Goal: Information Seeking & Learning: Learn about a topic

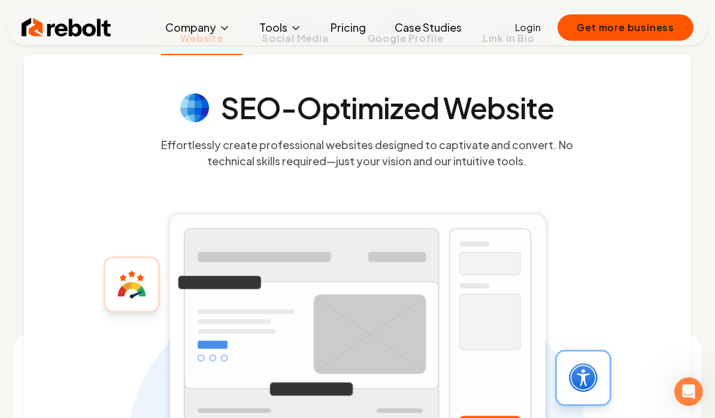
scroll to position [370, 0]
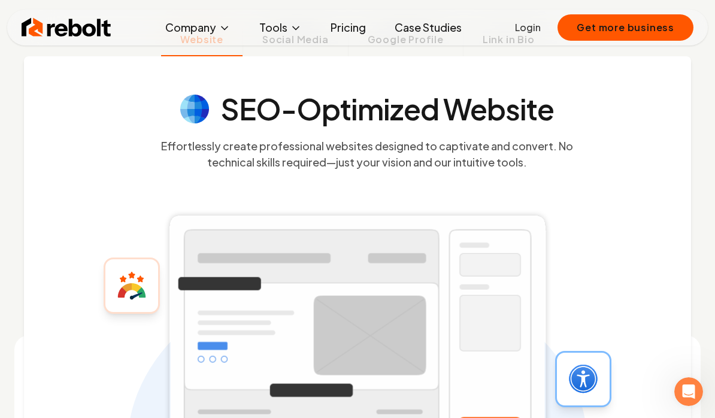
click at [425, 47] on span "Google Profile" at bounding box center [406, 39] width 76 height 14
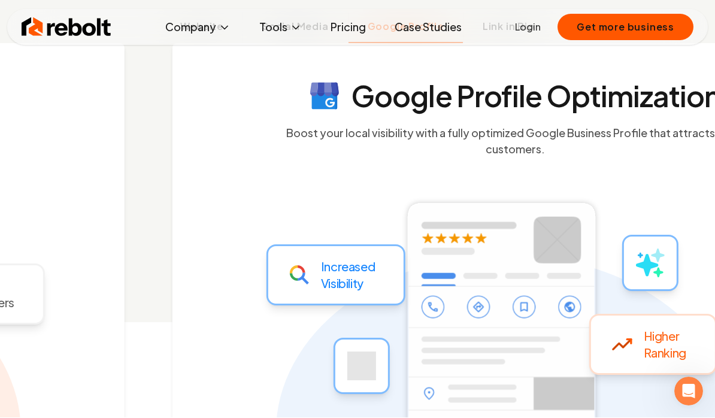
scroll to position [384, 0]
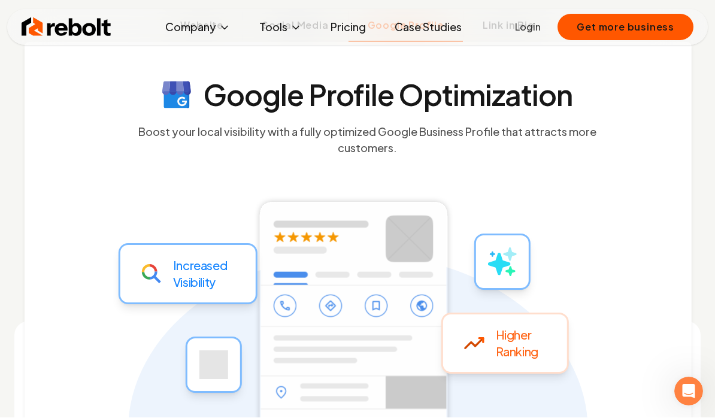
click at [350, 23] on link "Pricing" at bounding box center [348, 28] width 55 height 24
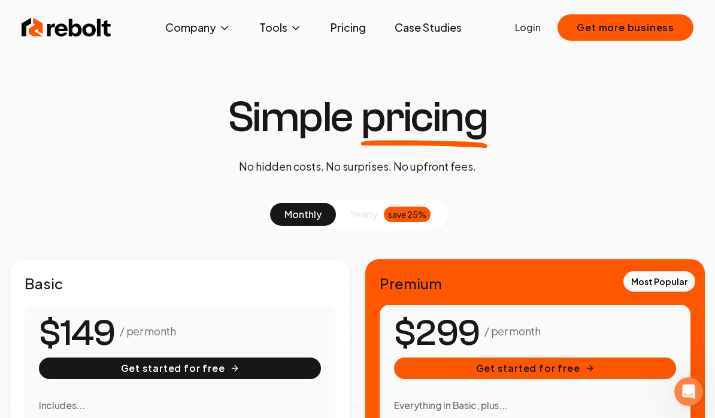
click at [358, 31] on link "Pricing" at bounding box center [348, 28] width 55 height 24
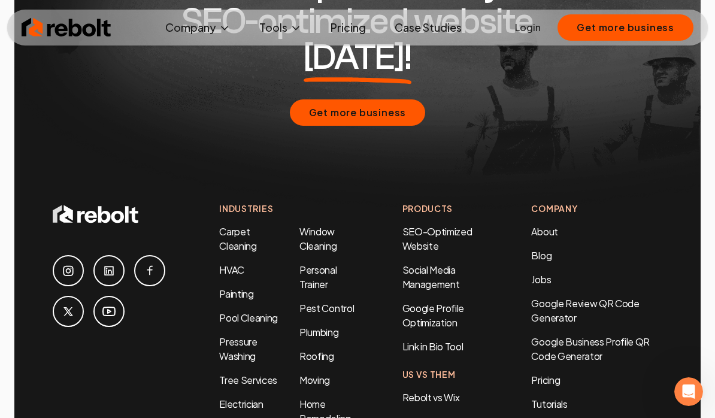
scroll to position [2590, 0]
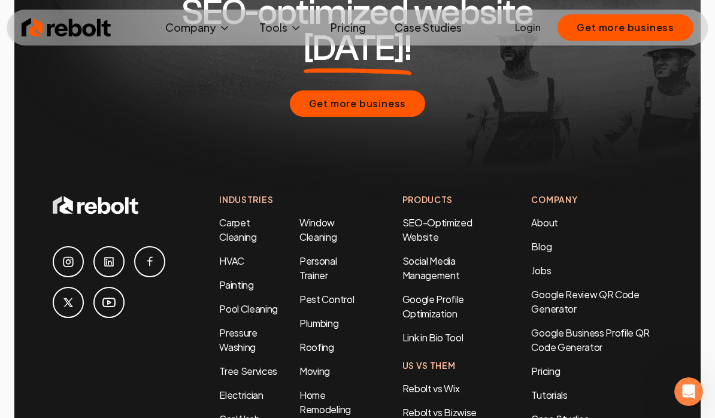
click at [438, 293] on link "Google Profile Optimization" at bounding box center [433, 306] width 62 height 27
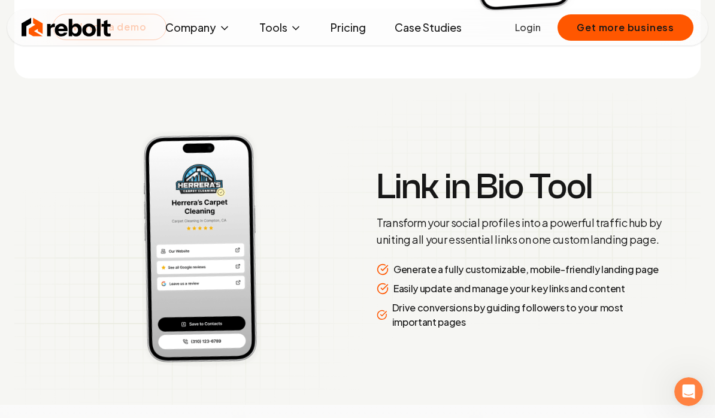
scroll to position [2363, 0]
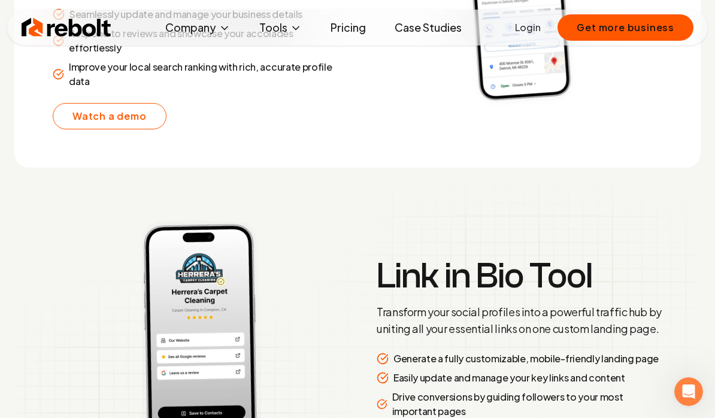
click at [107, 129] on link "Watch a demo" at bounding box center [110, 116] width 114 height 26
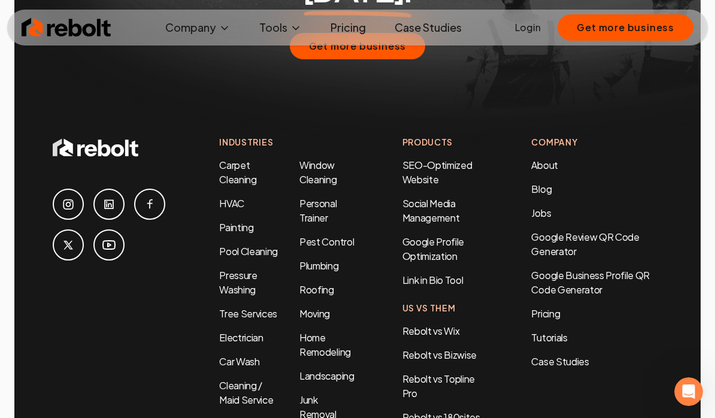
scroll to position [5609, 0]
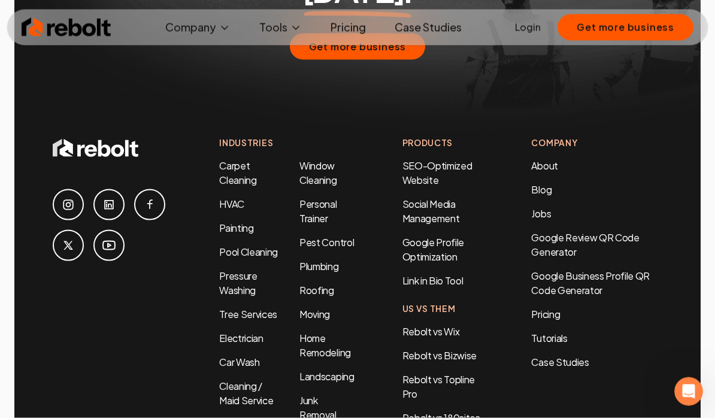
click at [325, 296] on link "Roofing" at bounding box center [316, 290] width 35 height 13
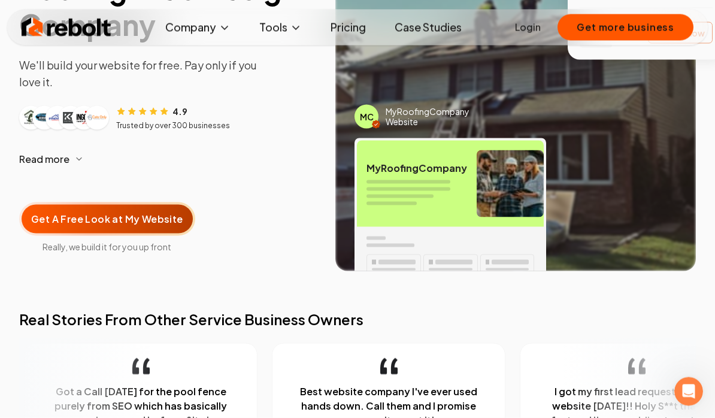
scroll to position [156, 0]
click at [87, 214] on span "Get A Free Look at My Website" at bounding box center [107, 218] width 152 height 14
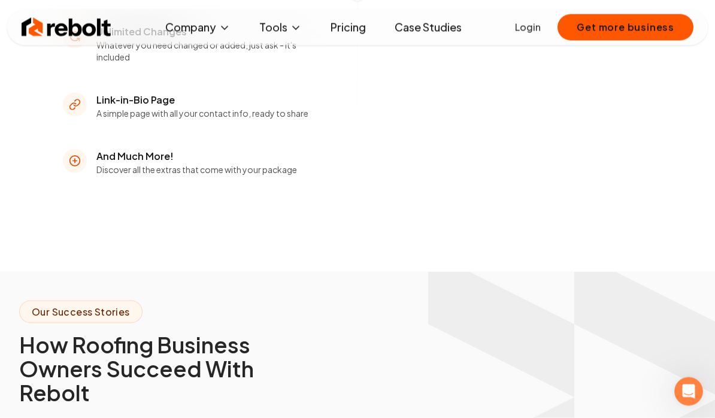
scroll to position [2063, 0]
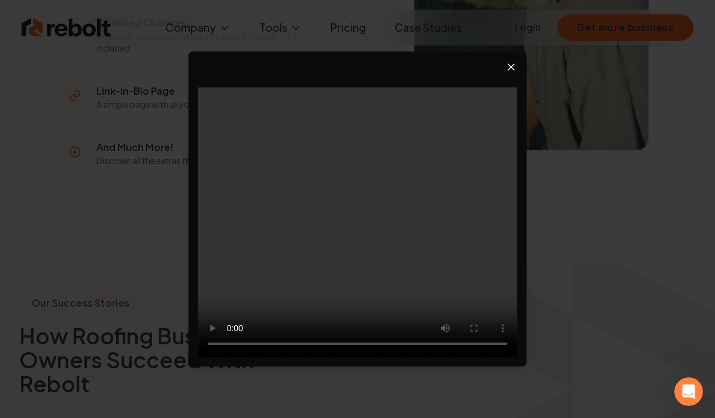
click at [361, 247] on video at bounding box center [357, 222] width 319 height 270
click at [359, 253] on video at bounding box center [357, 222] width 319 height 270
click at [512, 73] on icon "Close video player" at bounding box center [512, 67] width 12 height 12
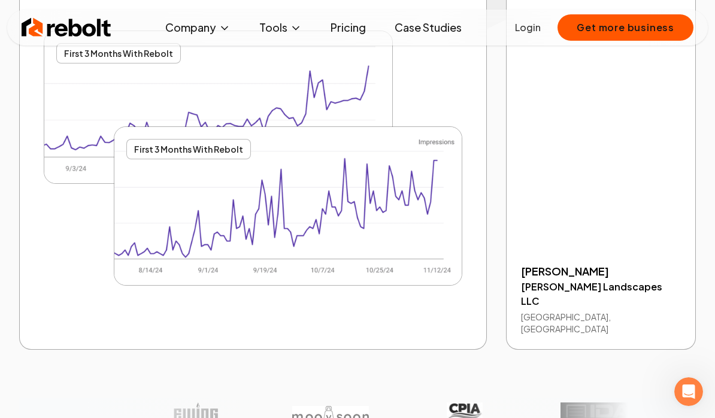
scroll to position [2553, 0]
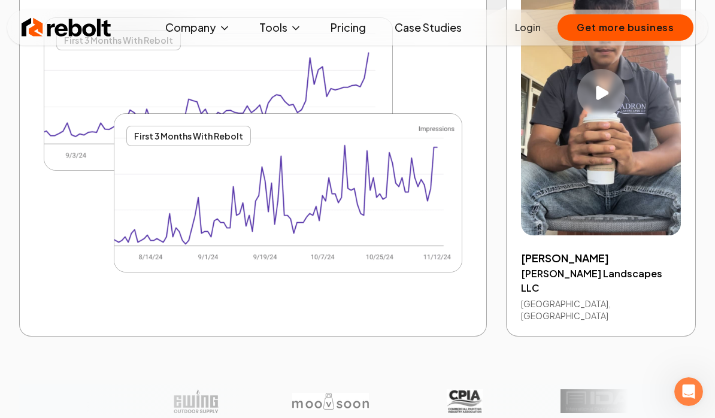
click at [603, 100] on icon "Play video" at bounding box center [602, 93] width 13 height 14
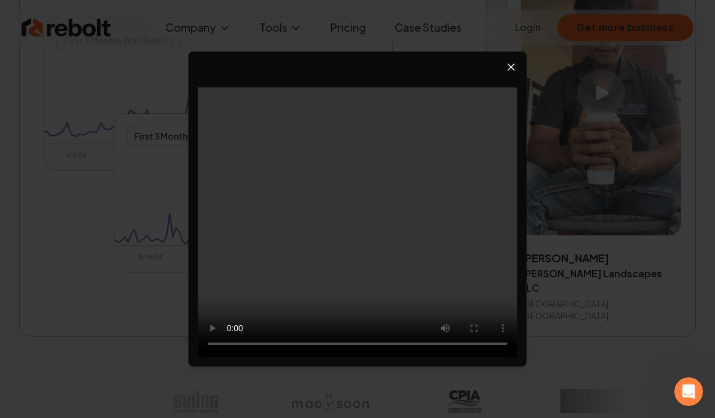
click at [517, 73] on icon "Close video player" at bounding box center [512, 67] width 12 height 12
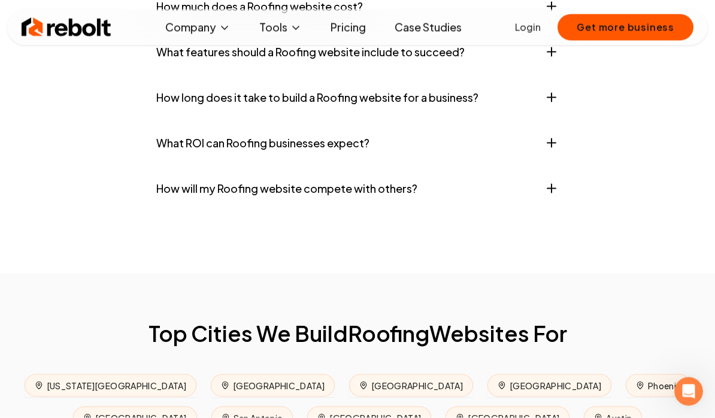
scroll to position [5082, 0]
click at [554, 104] on icon "button" at bounding box center [551, 97] width 14 height 14
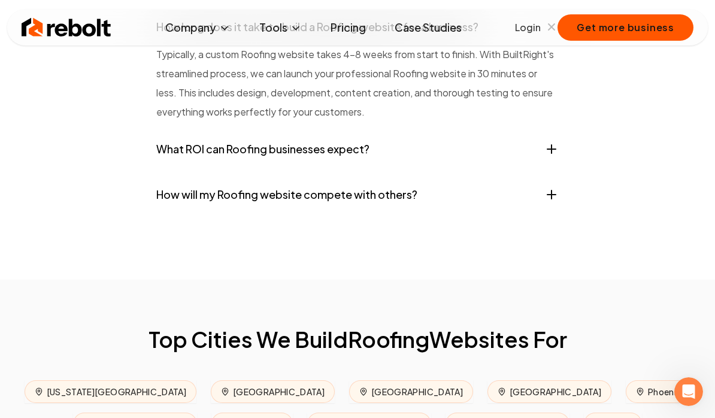
scroll to position [5156, 0]
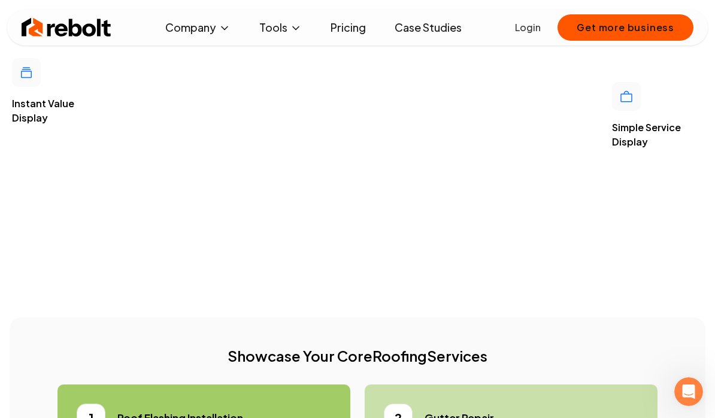
scroll to position [3185, 0]
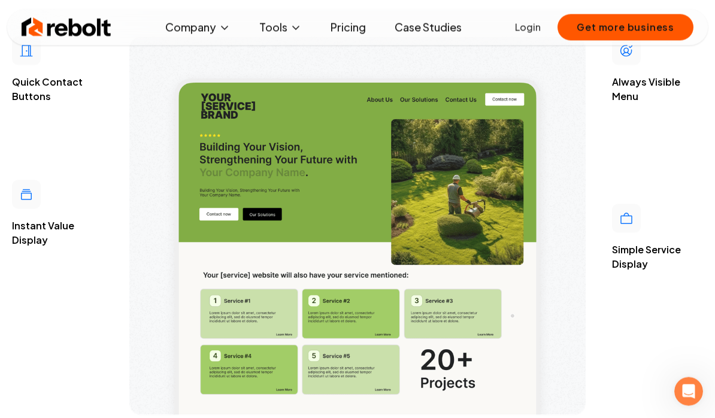
click at [444, 24] on link "Case Studies" at bounding box center [428, 28] width 86 height 24
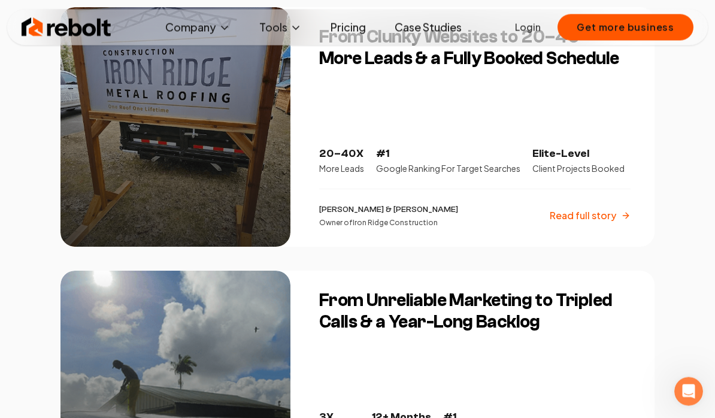
scroll to position [287, 0]
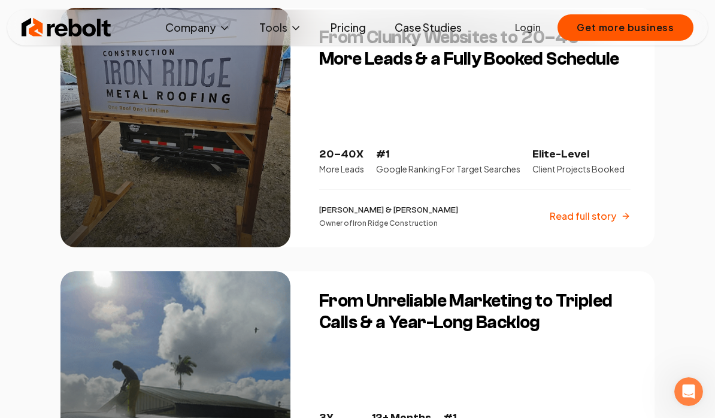
click at [587, 220] on p "Read full story" at bounding box center [583, 216] width 66 height 14
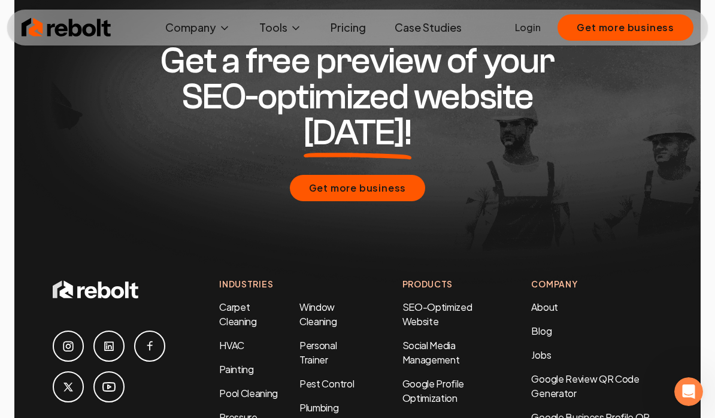
scroll to position [3307, 0]
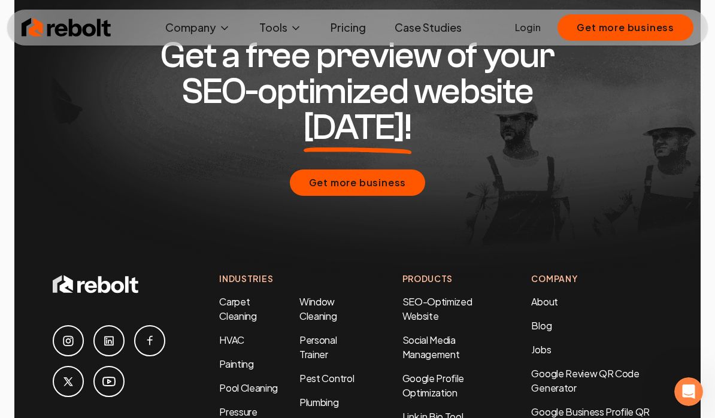
click at [150, 334] on icon at bounding box center [150, 341] width 14 height 14
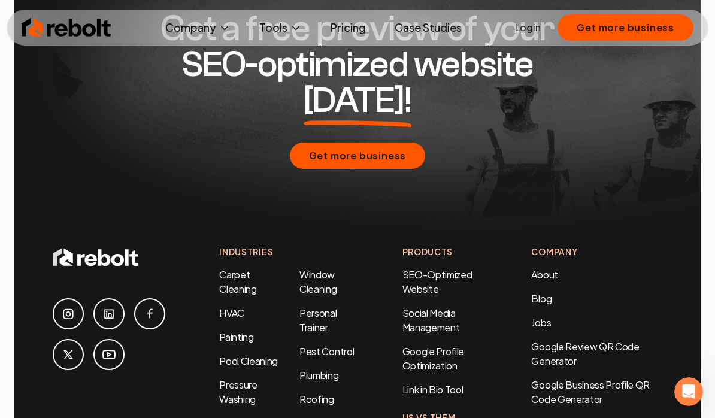
click at [355, 31] on link "Pricing" at bounding box center [348, 28] width 55 height 24
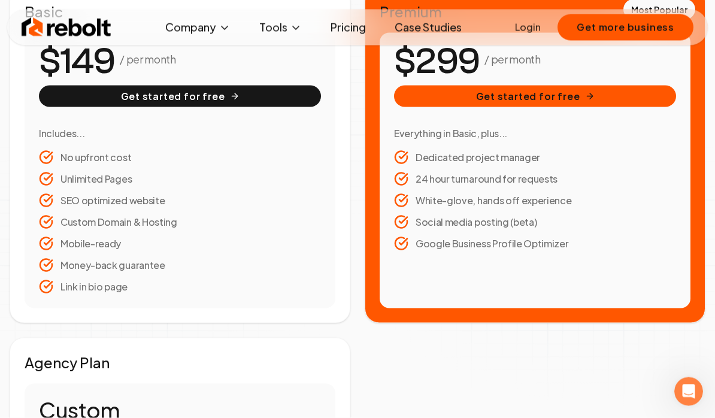
scroll to position [201, 0]
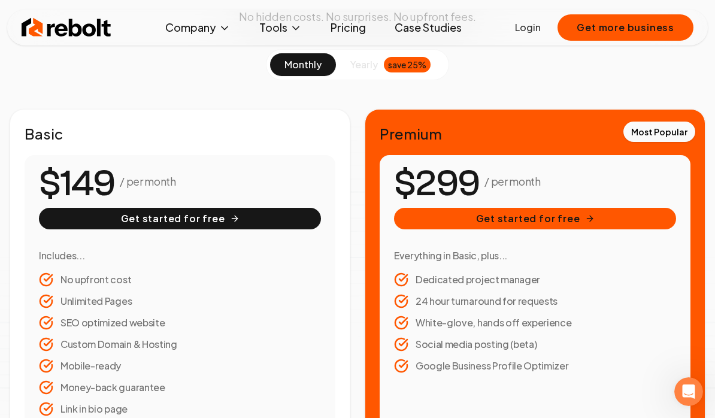
click at [585, 224] on button "Get started for free" at bounding box center [535, 219] width 282 height 22
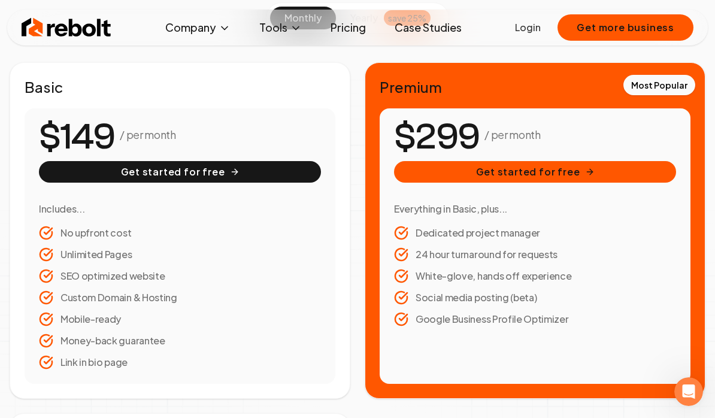
scroll to position [204, 0]
